Goal: Information Seeking & Learning: Learn about a topic

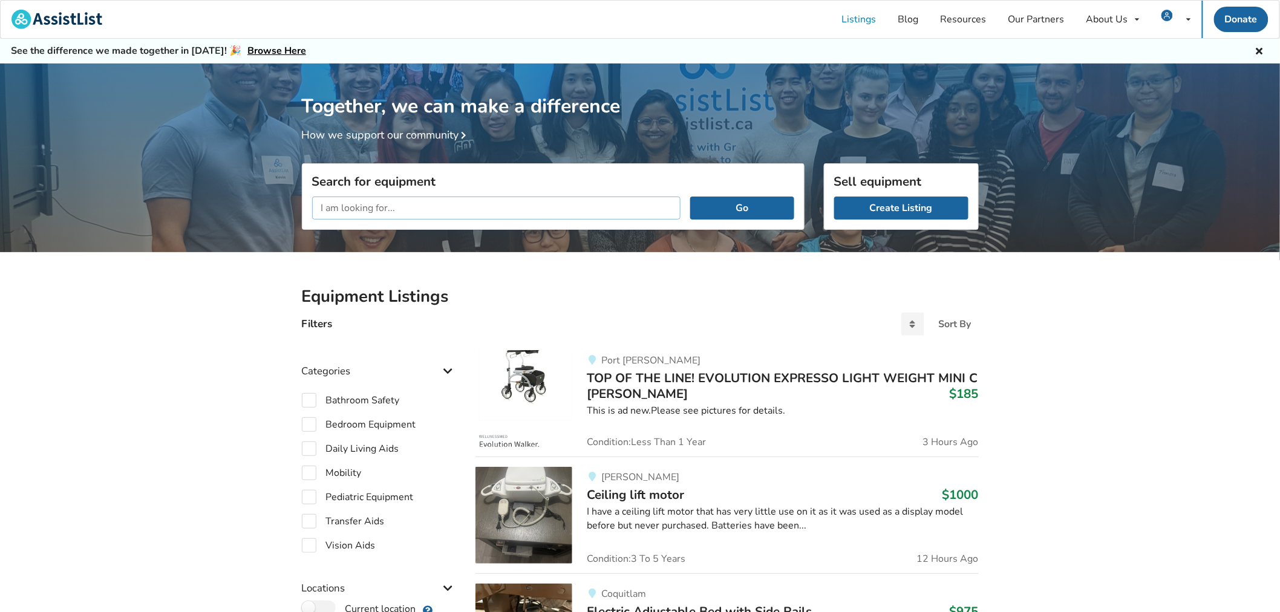
click at [472, 202] on input "text" at bounding box center [496, 208] width 369 height 23
type input "bath lift"
click at [690, 197] on button "Go" at bounding box center [741, 208] width 103 height 23
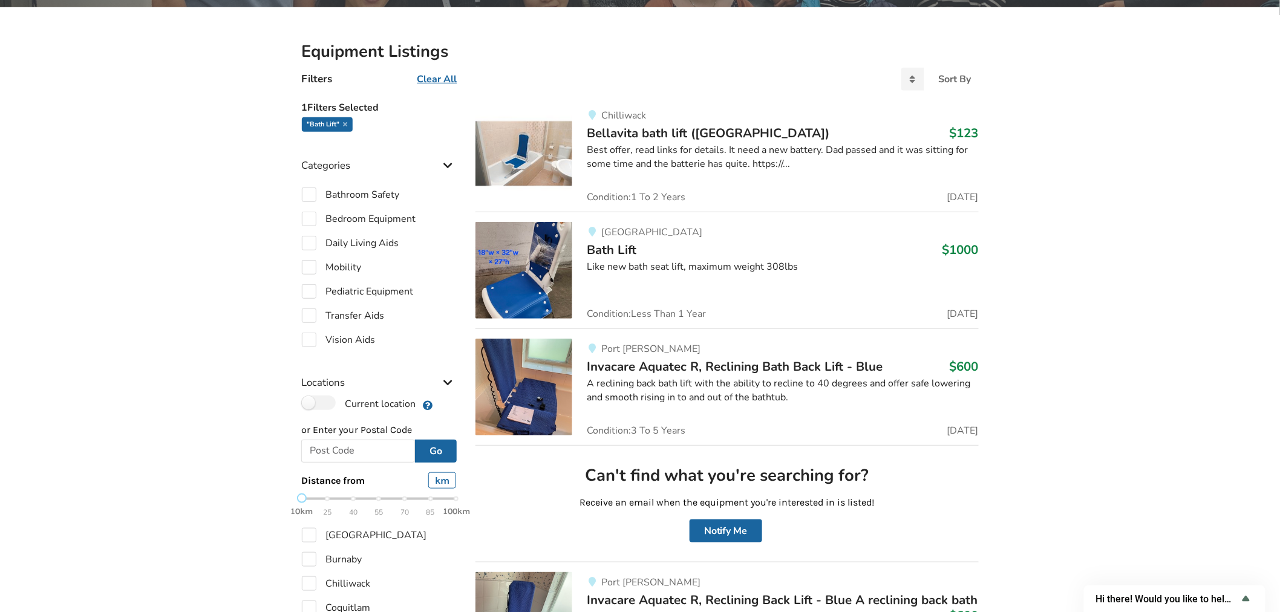
scroll to position [269, 0]
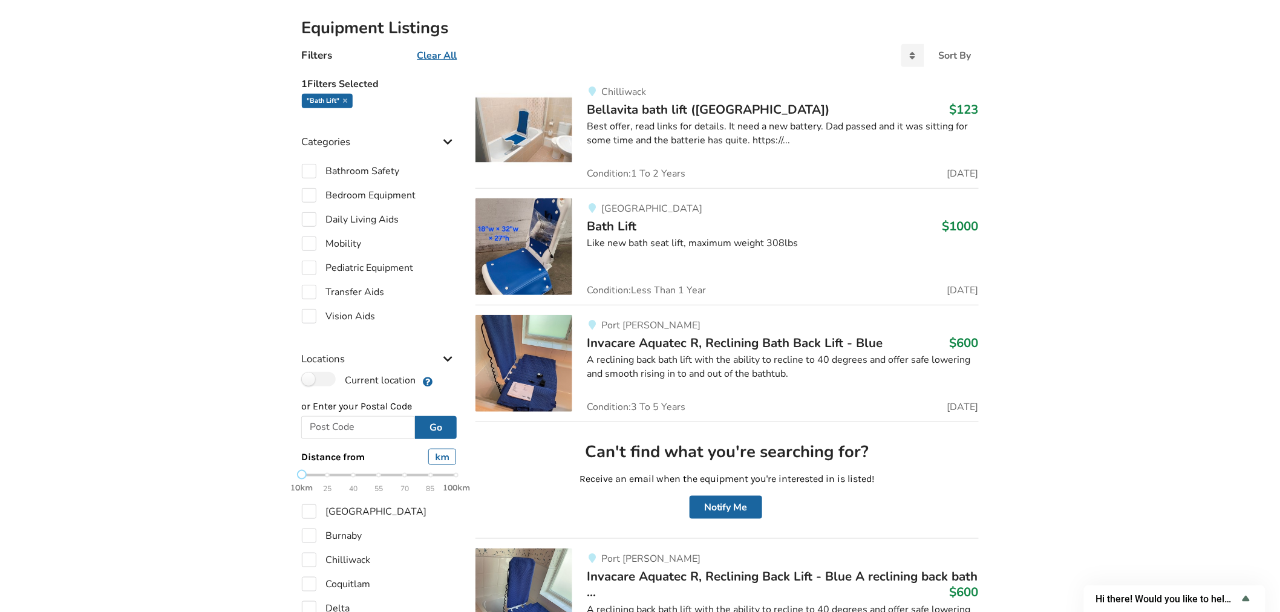
click at [686, 344] on span "Invacare Aquatec R, Reclining Bath Back Lift - Blue" at bounding box center [735, 343] width 296 height 17
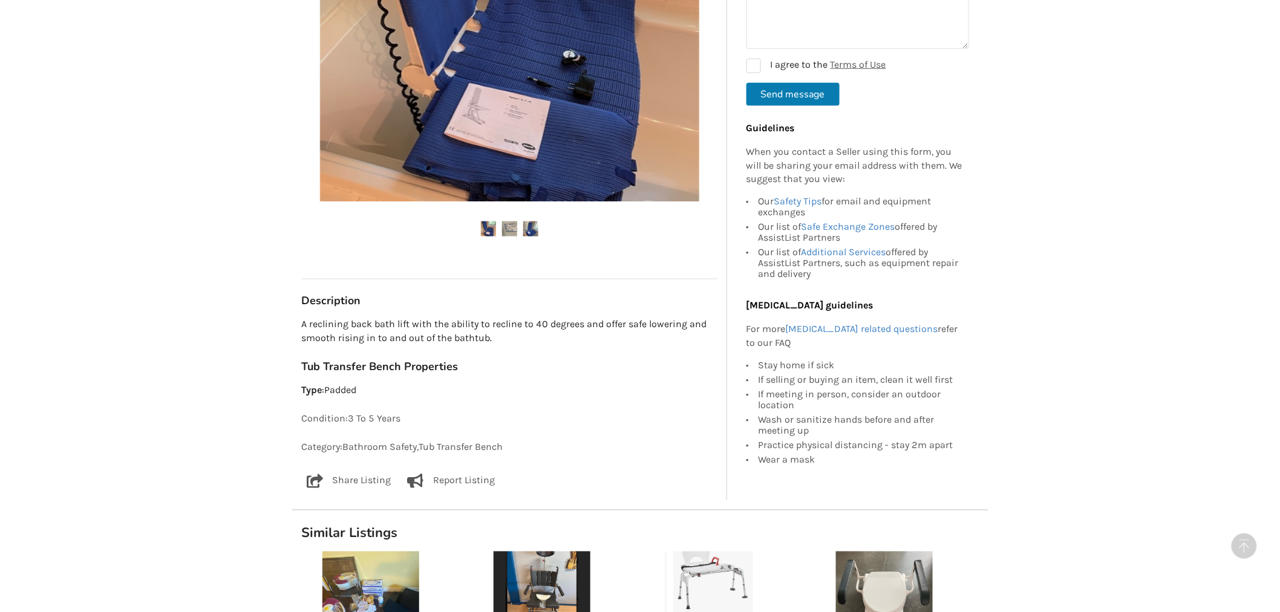
scroll to position [470, 0]
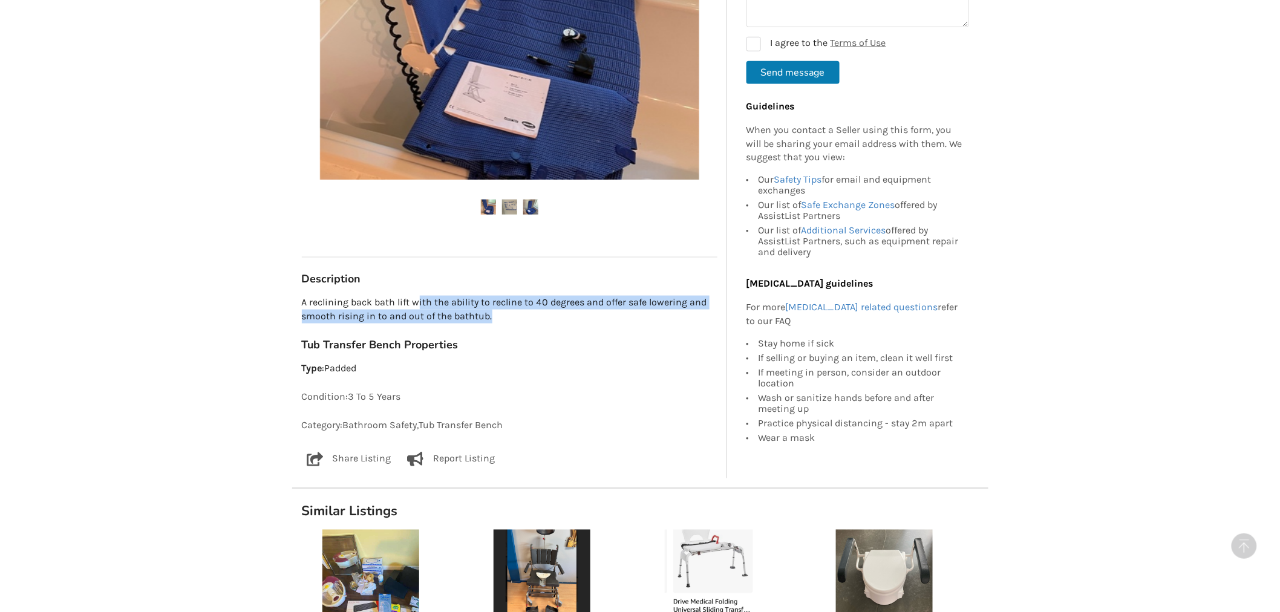
drag, startPoint x: 419, startPoint y: 273, endPoint x: 648, endPoint y: 284, distance: 228.9
click at [648, 296] on p "A reclining back bath lift with the ability to recline to 40 degrees and offer …" at bounding box center [510, 310] width 416 height 28
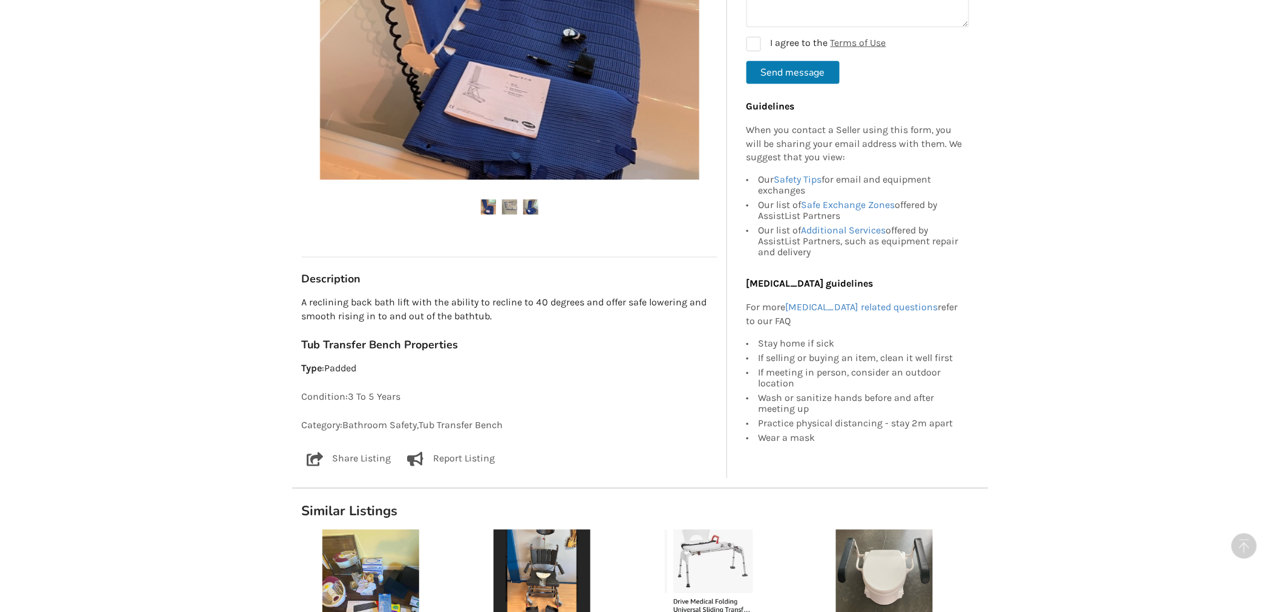
click at [678, 338] on div "Tub Transfer Bench Properties Type : Padded" at bounding box center [510, 357] width 416 height 38
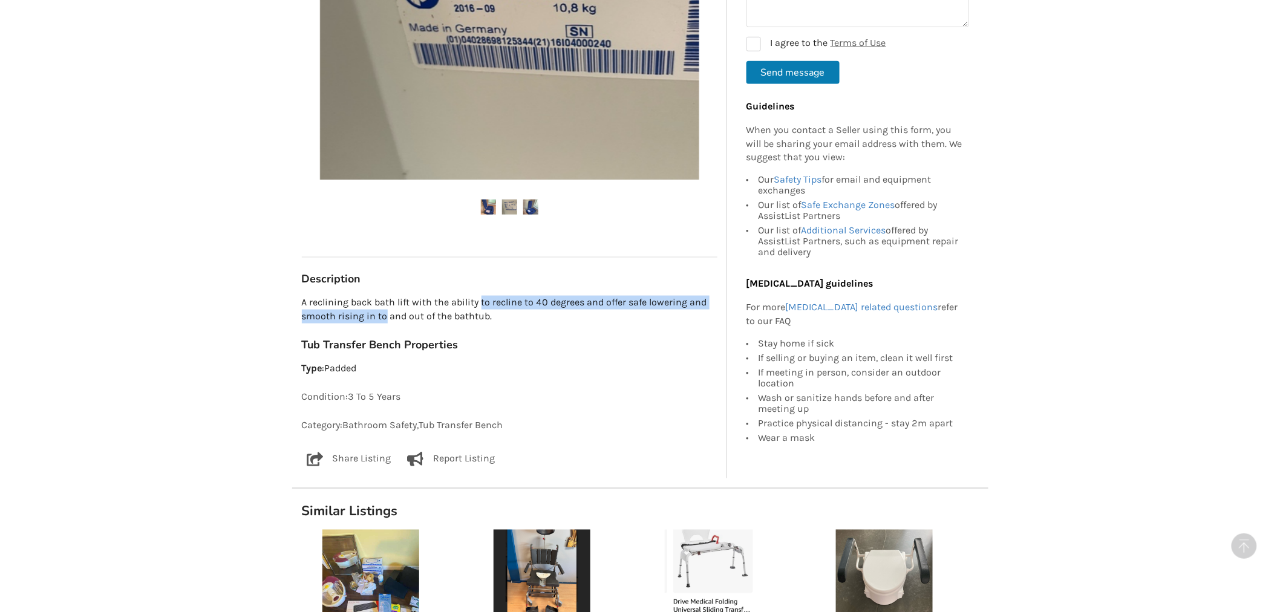
drag, startPoint x: 385, startPoint y: 286, endPoint x: 480, endPoint y: 282, distance: 95.1
click at [480, 296] on p "A reclining back bath lift with the ability to recline to 40 degrees and offer …" at bounding box center [510, 310] width 416 height 28
click at [531, 338] on h3 "Tub Transfer Bench Properties" at bounding box center [510, 345] width 416 height 14
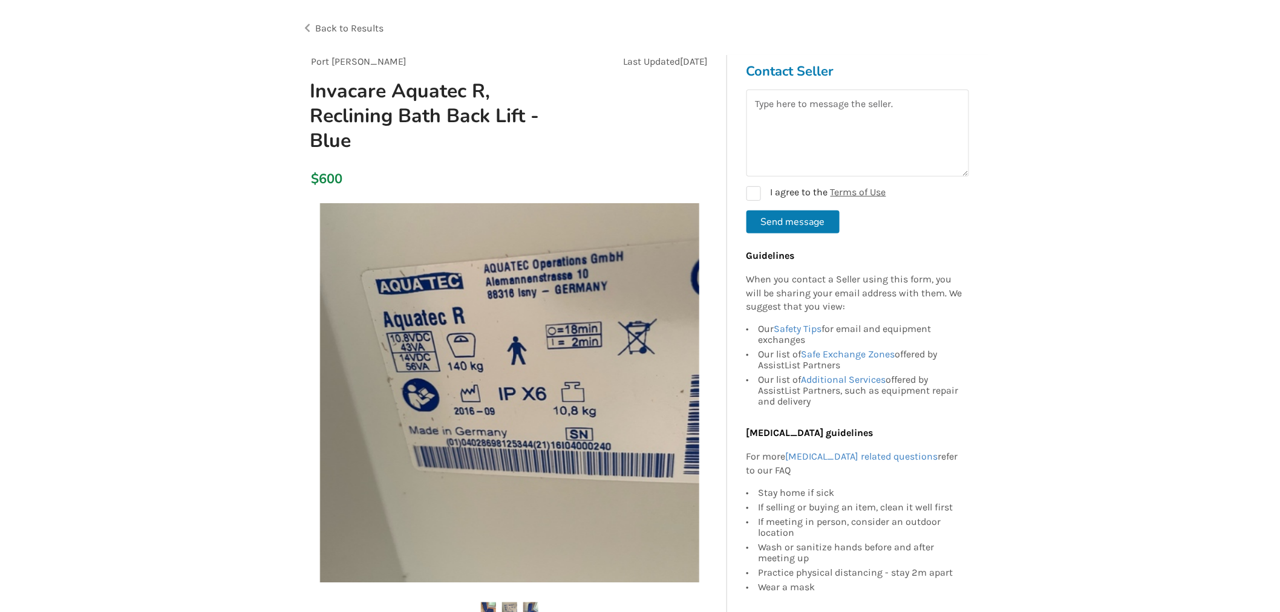
scroll to position [0, 0]
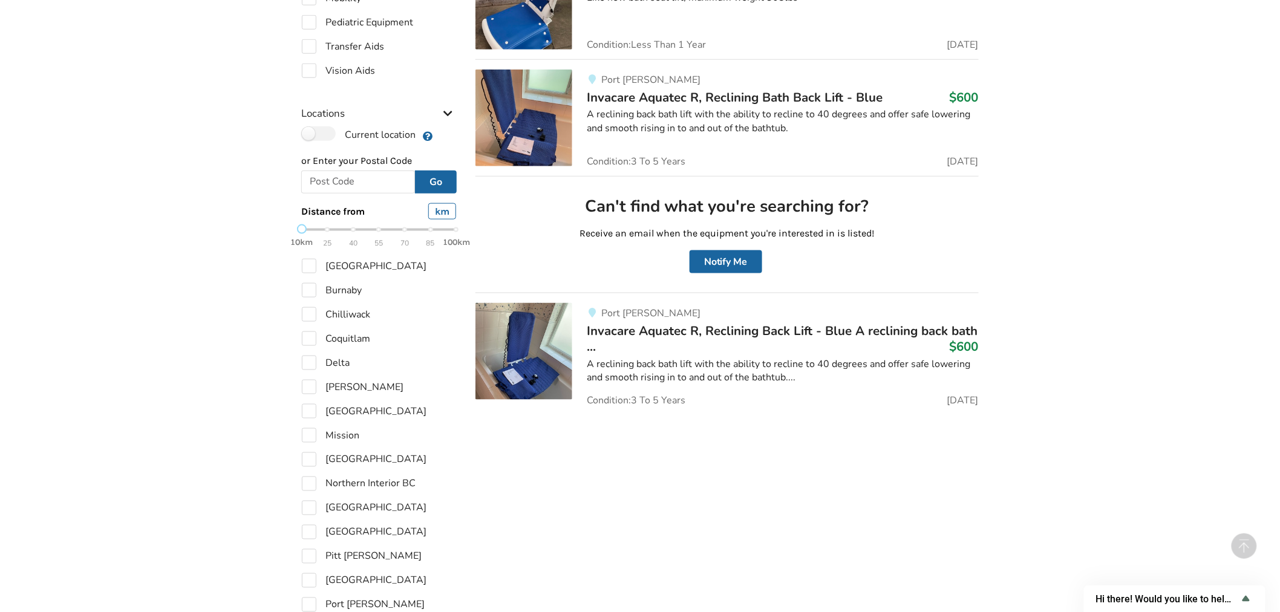
scroll to position [605, 0]
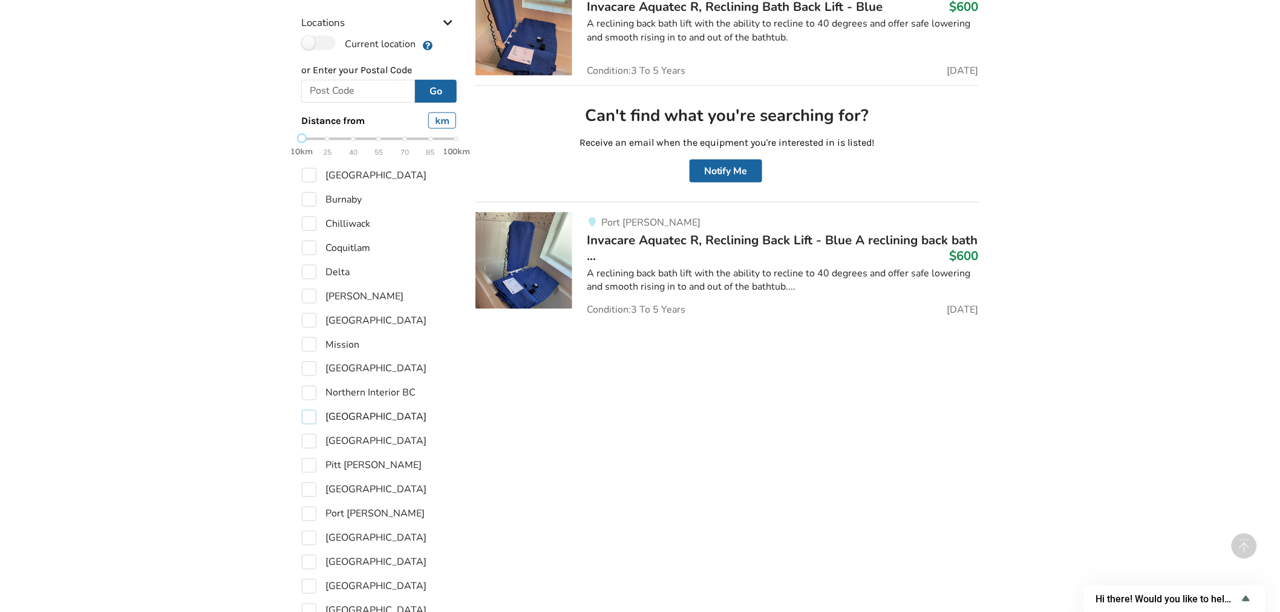
click at [316, 415] on label "[GEOGRAPHIC_DATA]" at bounding box center [364, 417] width 125 height 15
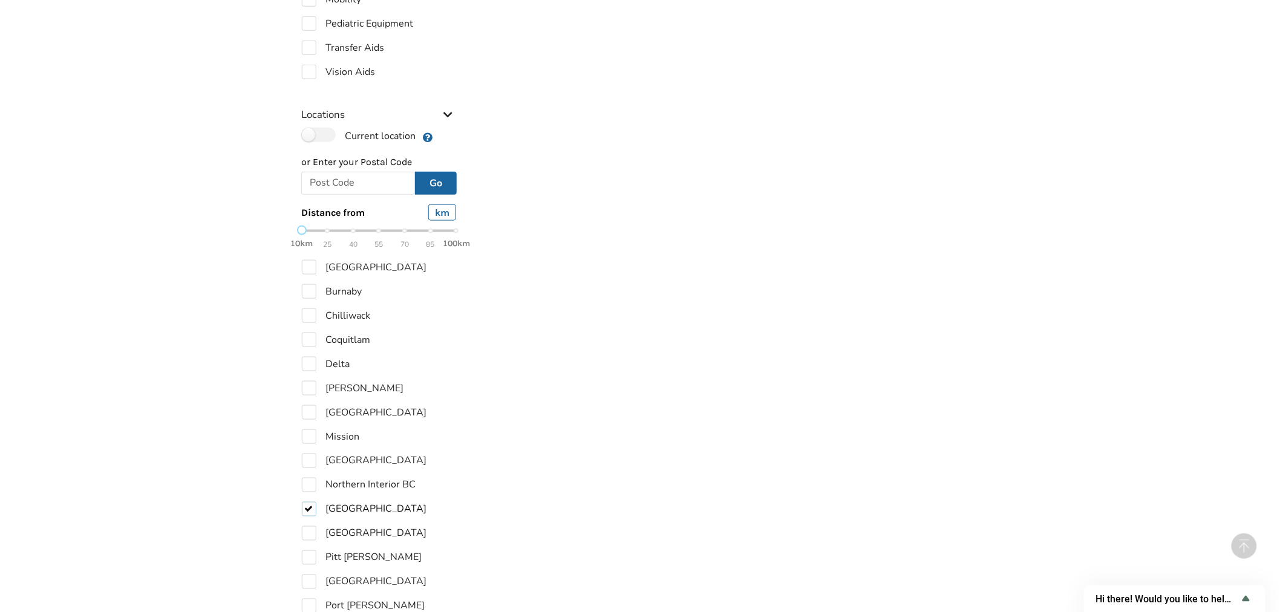
scroll to position [537, 0]
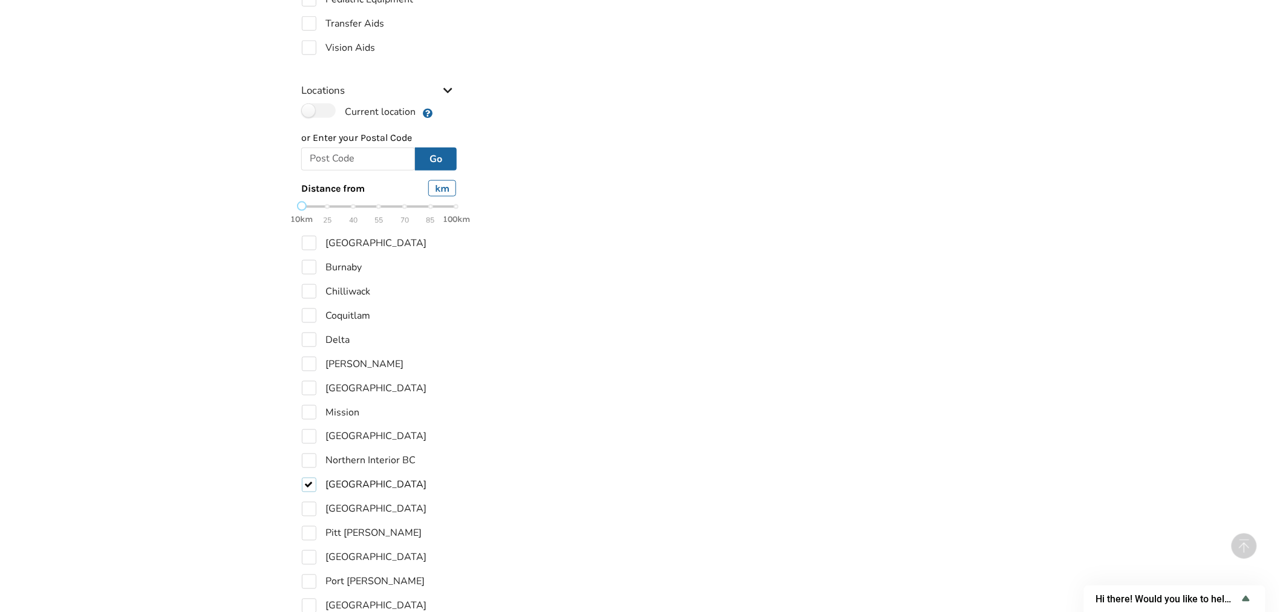
click at [307, 486] on label "[GEOGRAPHIC_DATA]" at bounding box center [364, 485] width 125 height 15
checkbox input "false"
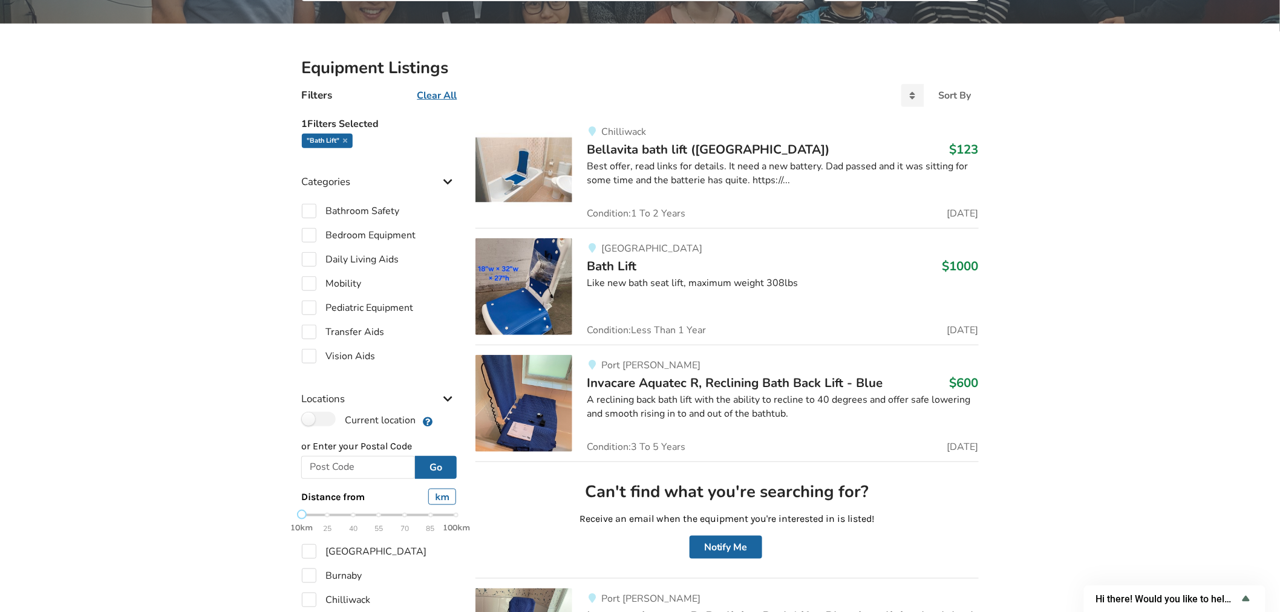
scroll to position [201, 0]
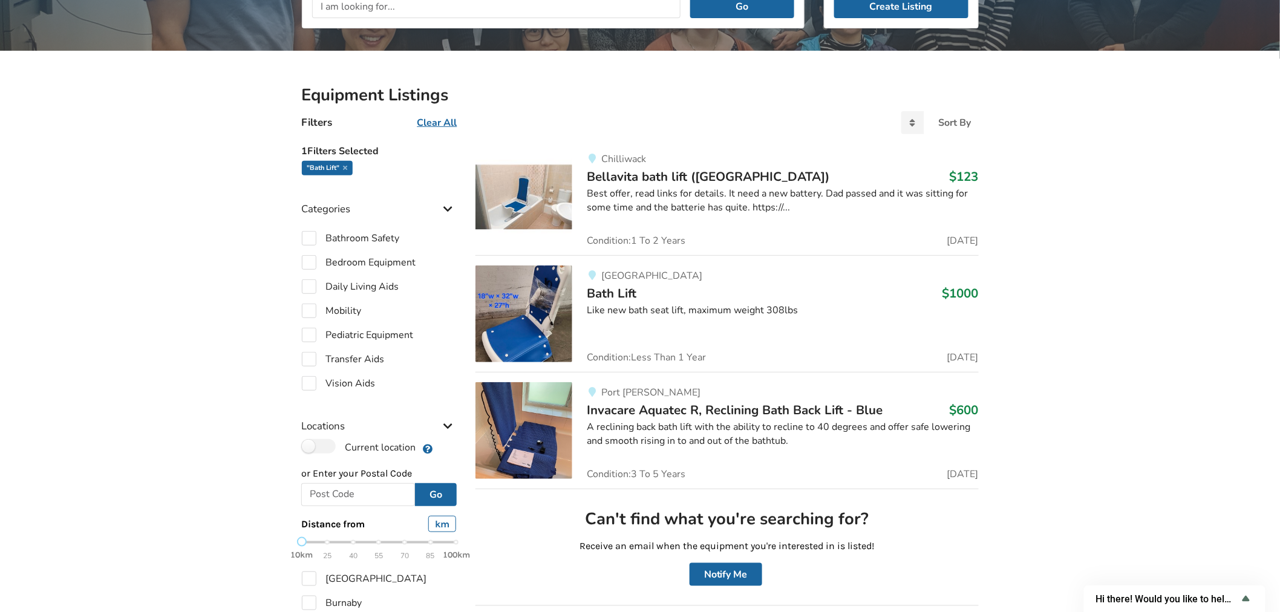
click at [535, 178] on img at bounding box center [524, 197] width 97 height 97
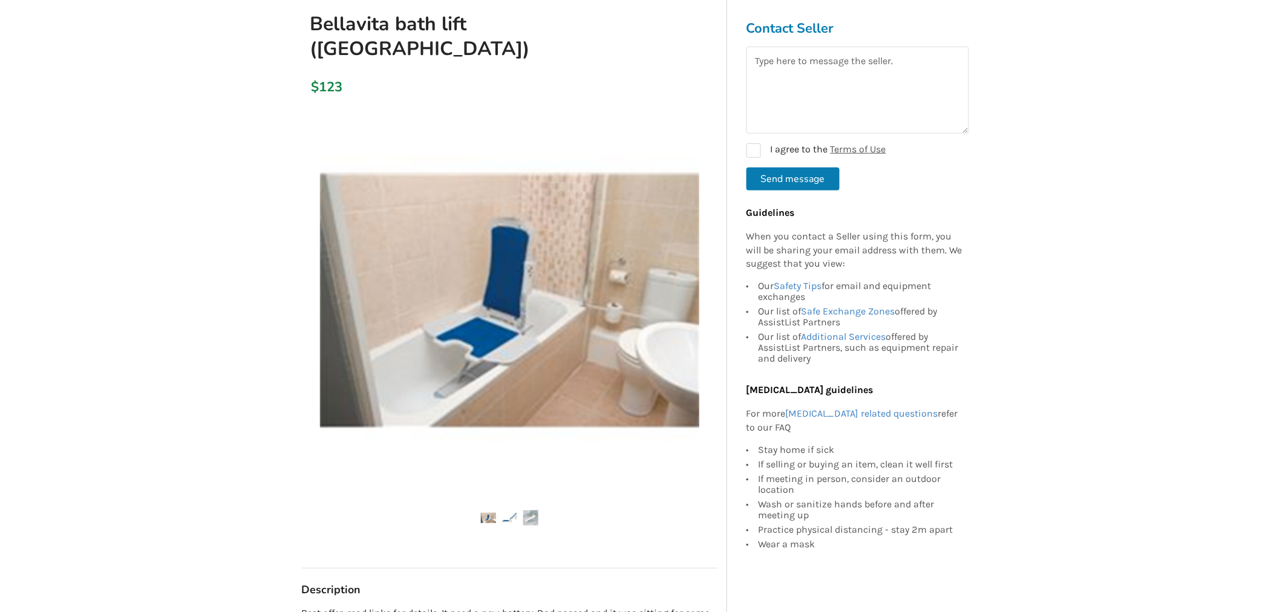
scroll to position [201, 0]
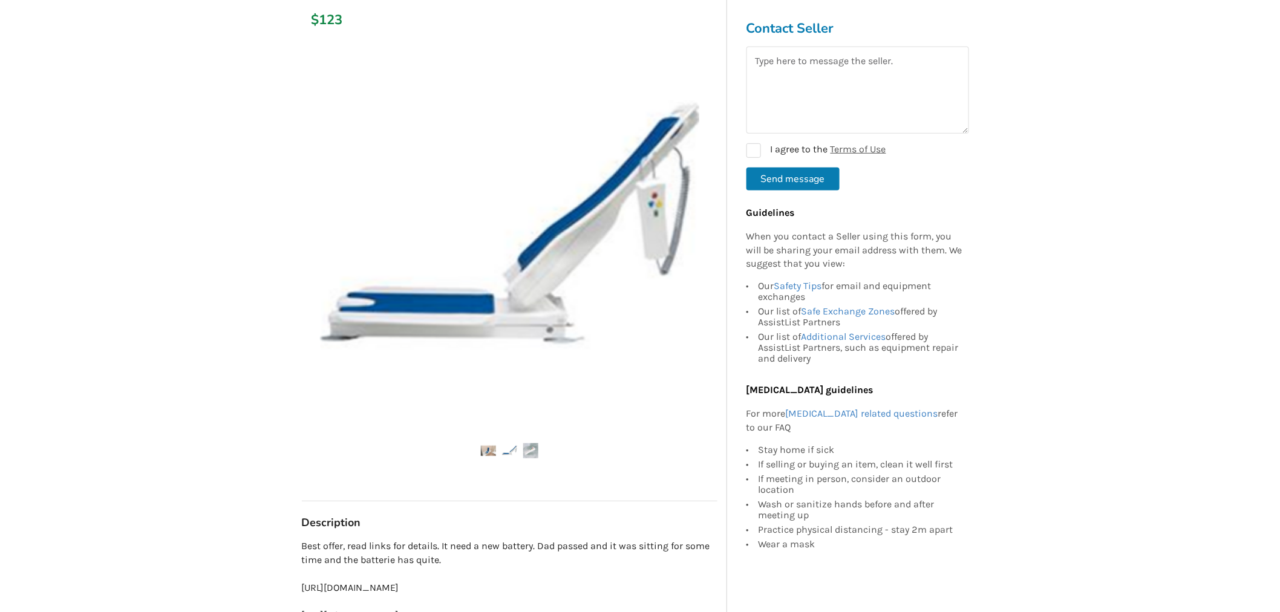
click at [488, 449] on img at bounding box center [488, 450] width 15 height 15
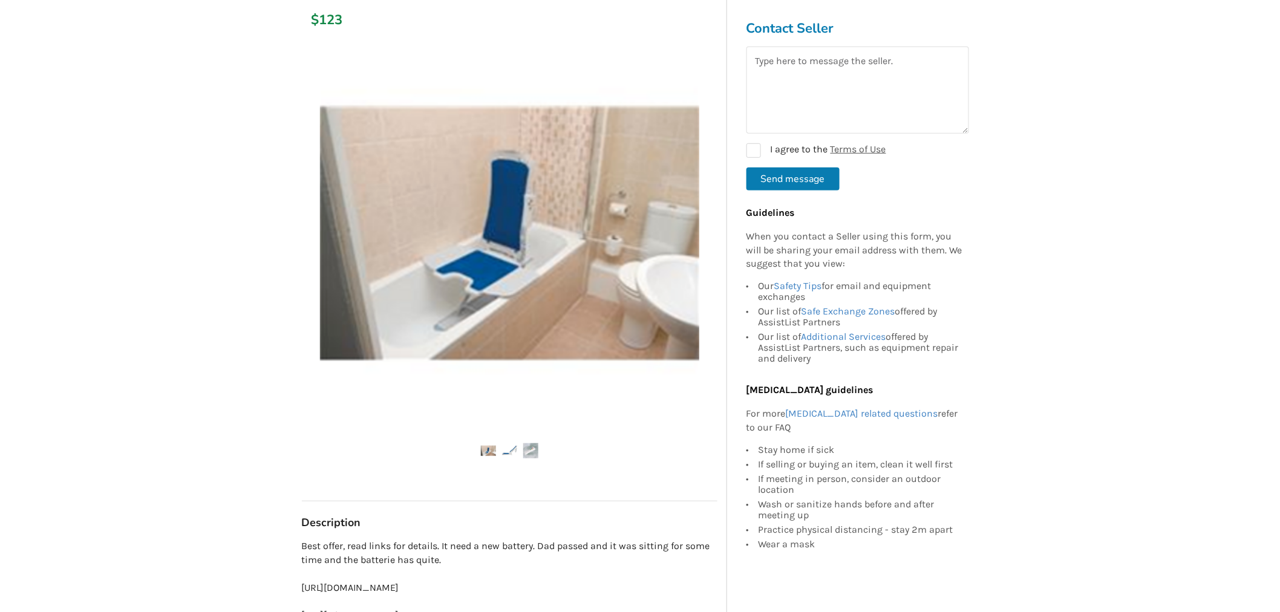
click at [489, 448] on img at bounding box center [488, 450] width 15 height 15
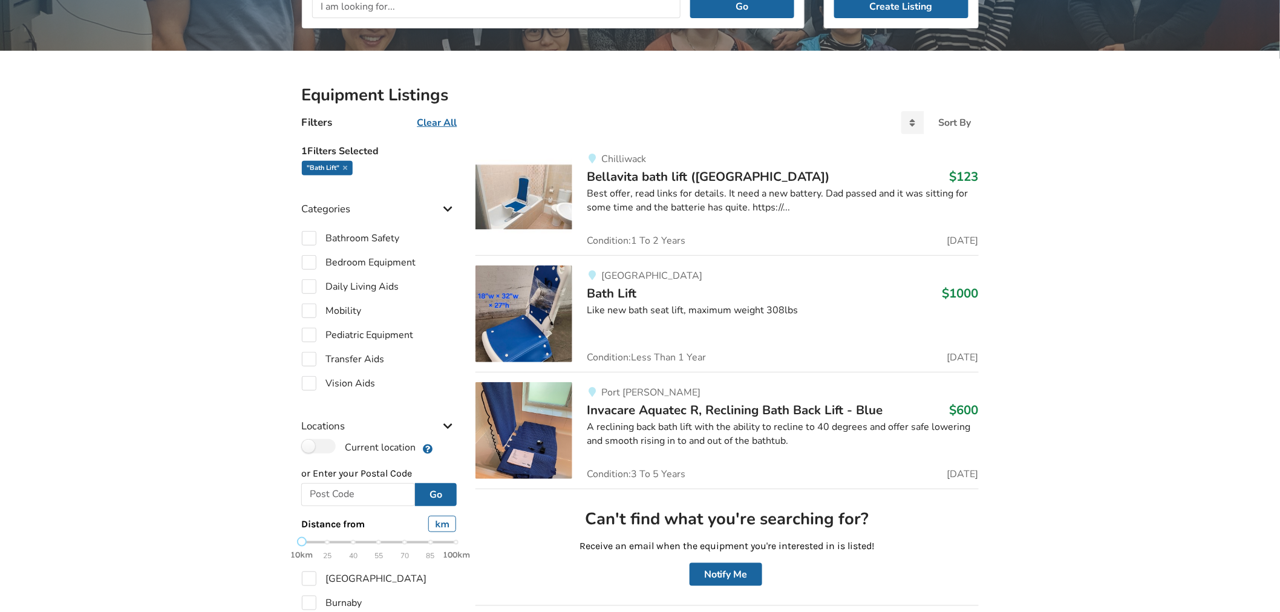
click at [524, 206] on img at bounding box center [524, 197] width 97 height 97
